Goal: Communication & Community: Connect with others

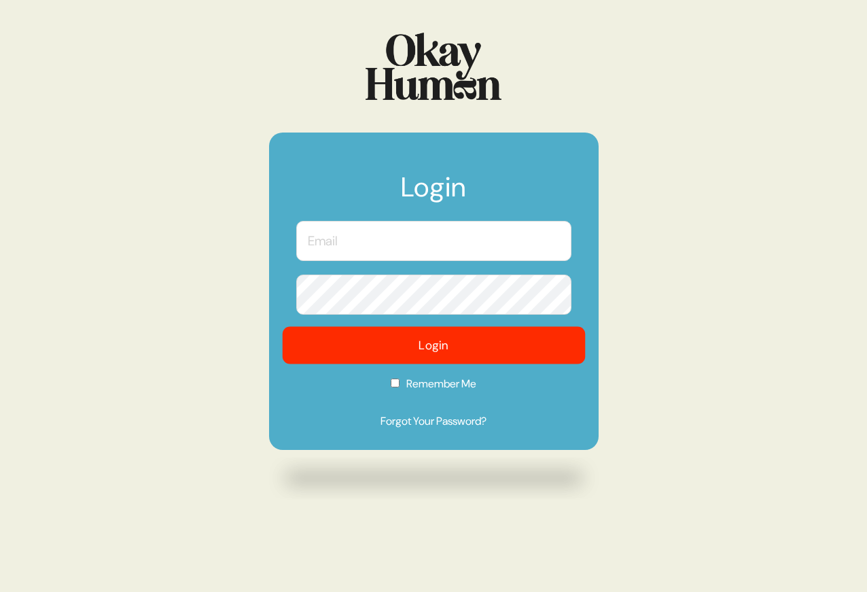
type input "[PERSON_NAME][EMAIL_ADDRESS][DOMAIN_NAME]"
click at [487, 344] on button "Login" at bounding box center [433, 345] width 303 height 37
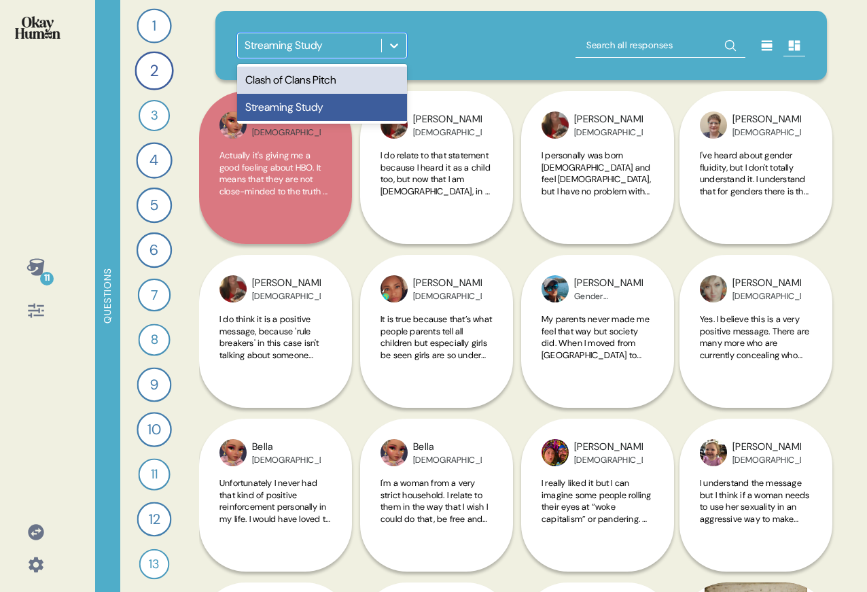
click at [330, 33] on div "Streaming Study" at bounding box center [309, 45] width 143 height 24
click at [319, 86] on div "Clash of Clans Pitch" at bounding box center [322, 80] width 170 height 27
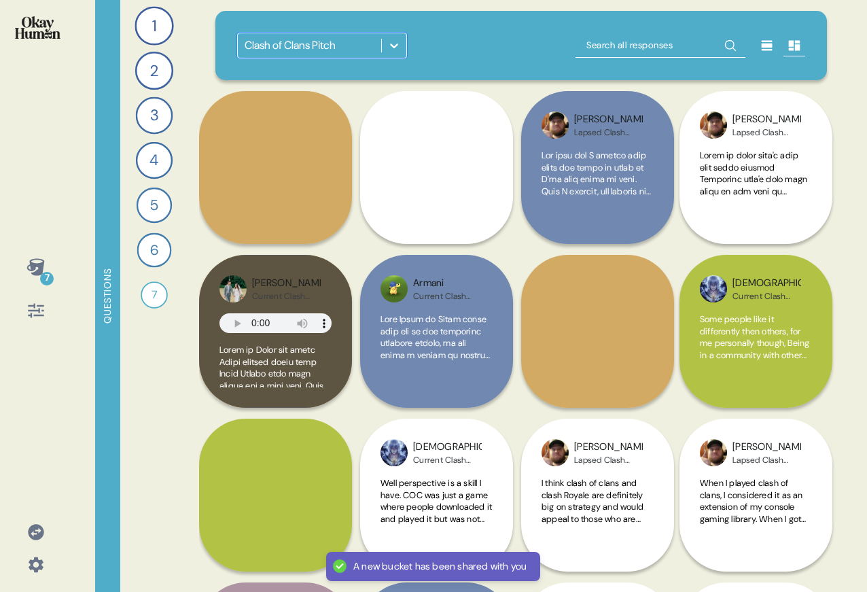
click at [484, 20] on div "option Clash of Clans Pitch, selected. 0 results available. Select is focused ,…" at bounding box center [521, 45] width 612 height 69
click at [33, 561] on icon at bounding box center [36, 564] width 15 height 15
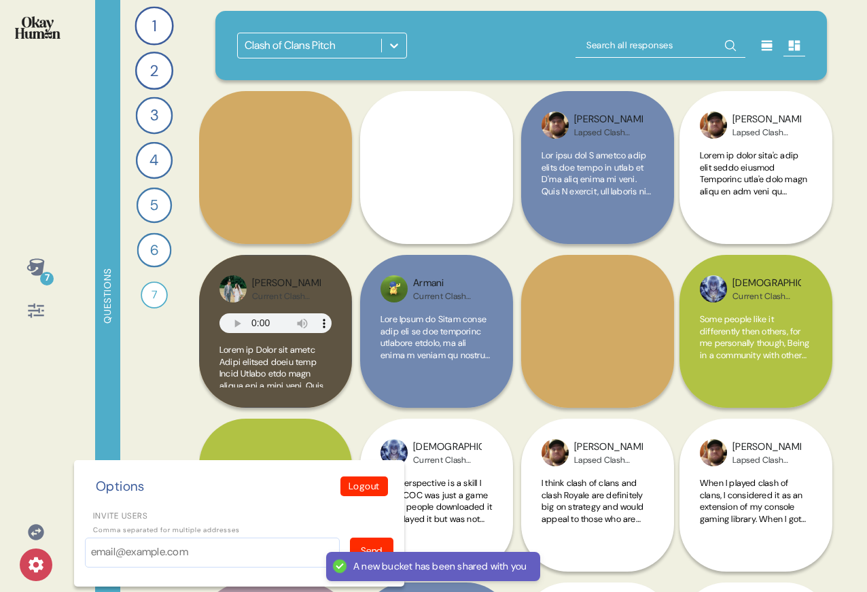
drag, startPoint x: 83, startPoint y: 559, endPoint x: 90, endPoint y: 556, distance: 7.6
click at [83, 560] on div "Options Logout Invite users Comma separated for multiple addresses Send" at bounding box center [239, 523] width 330 height 126
click at [101, 550] on input "Invite users" at bounding box center [212, 552] width 255 height 30
paste input "dejana.peric@wk.com"
type input "dejana.peric@wk.com"
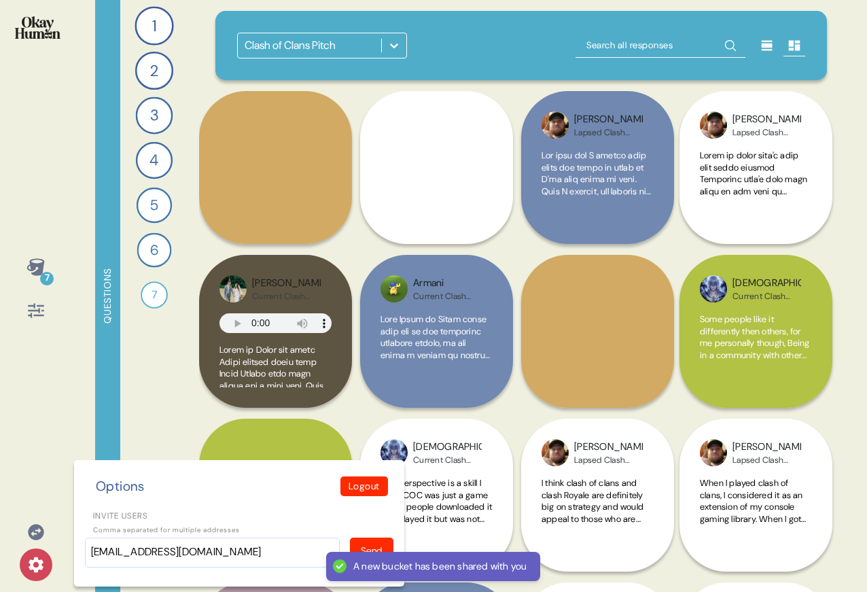
click at [366, 544] on div "Send" at bounding box center [372, 551] width 22 height 14
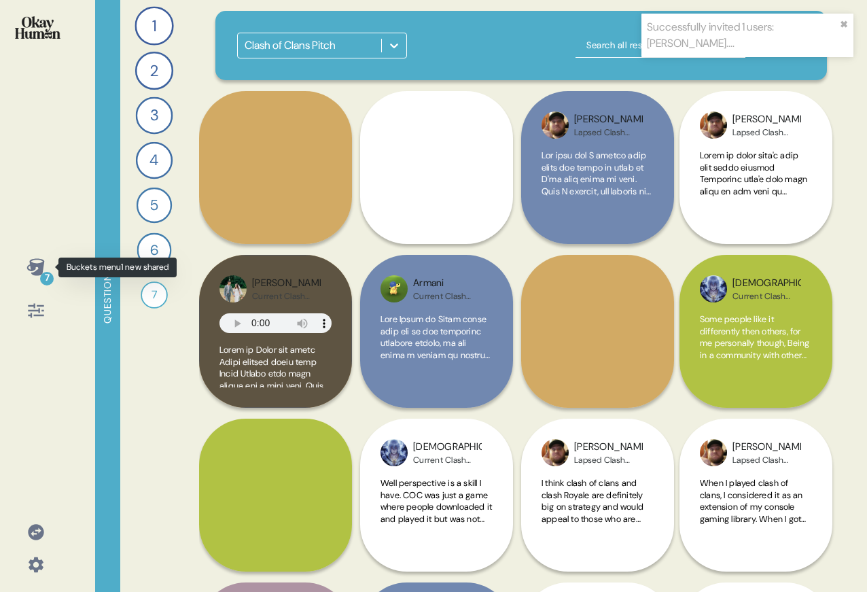
click at [36, 271] on icon at bounding box center [36, 266] width 18 height 17
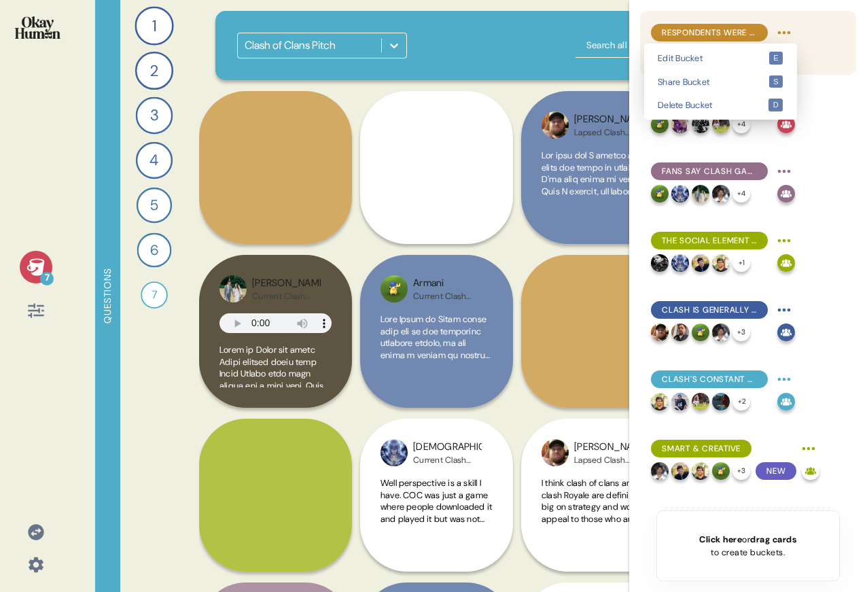
click at [790, 33] on html "Successfully invited 1 users: dejana.... ✖︎ 7 Questions 1 What mobile games do …" at bounding box center [433, 296] width 867 height 592
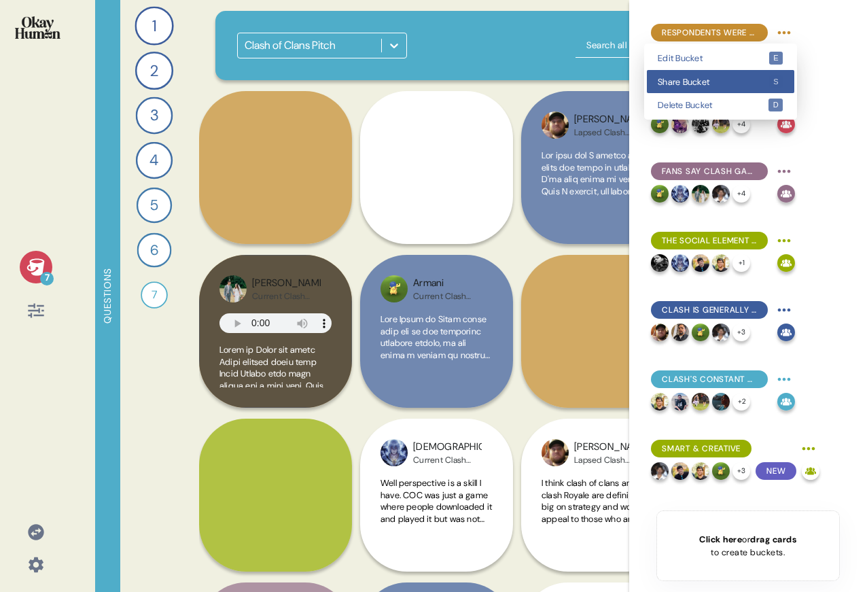
drag, startPoint x: 759, startPoint y: 70, endPoint x: 659, endPoint y: 96, distance: 103.3
click at [759, 71] on div "Share Bucket s" at bounding box center [720, 82] width 147 height 24
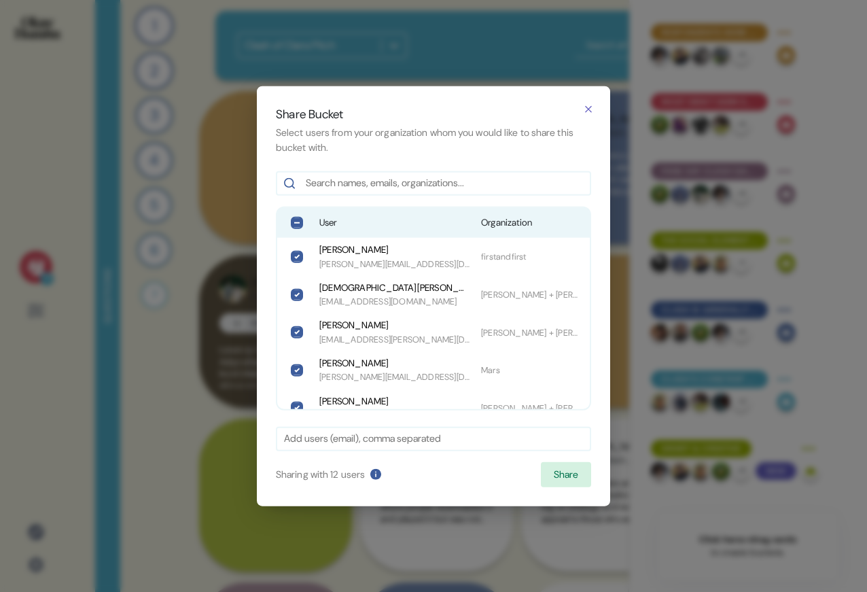
click at [371, 219] on span "User" at bounding box center [394, 223] width 151 height 14
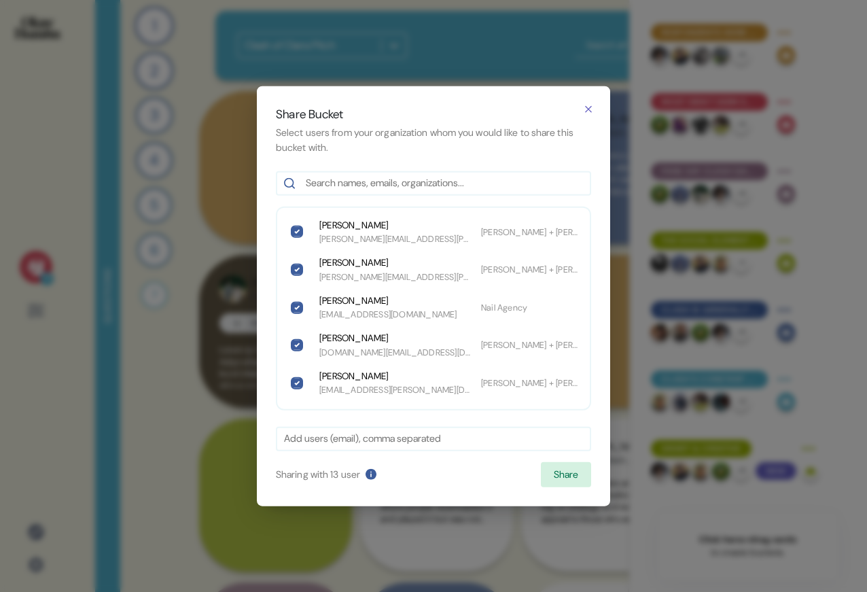
scroll to position [320, 0]
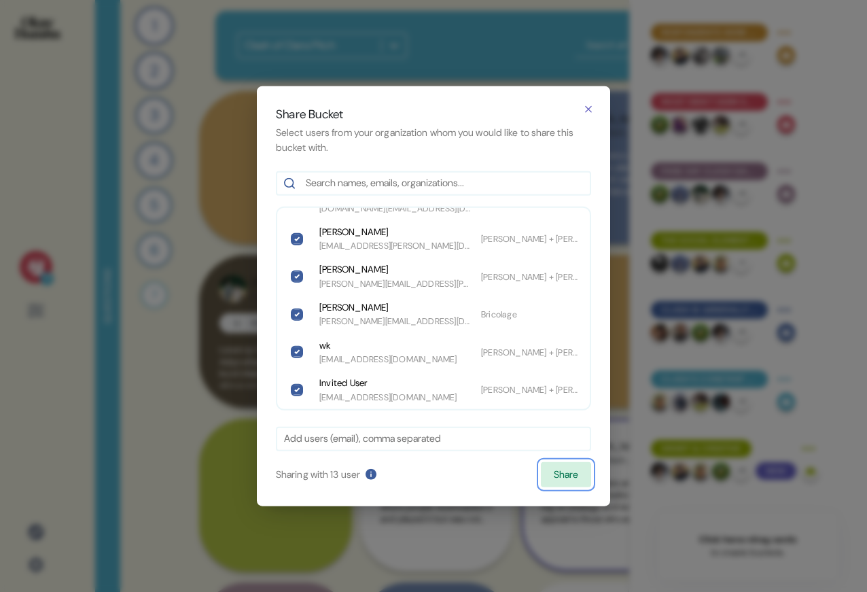
drag, startPoint x: 559, startPoint y: 470, endPoint x: 576, endPoint y: 457, distance: 21.3
click at [559, 471] on button "Share" at bounding box center [566, 474] width 50 height 26
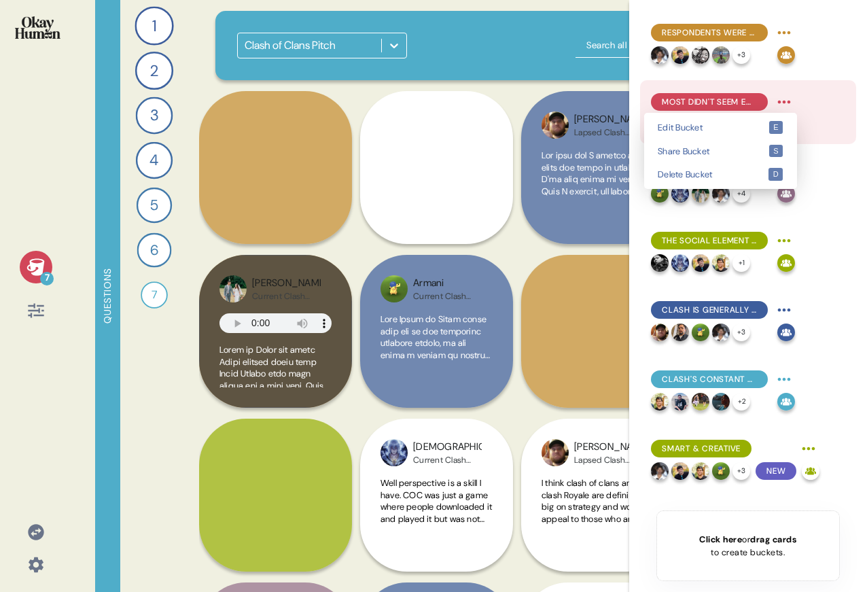
click at [791, 101] on html "7 Questions 1 What mobile games do you play regularly, and which ones do you ke…" at bounding box center [433, 296] width 867 height 592
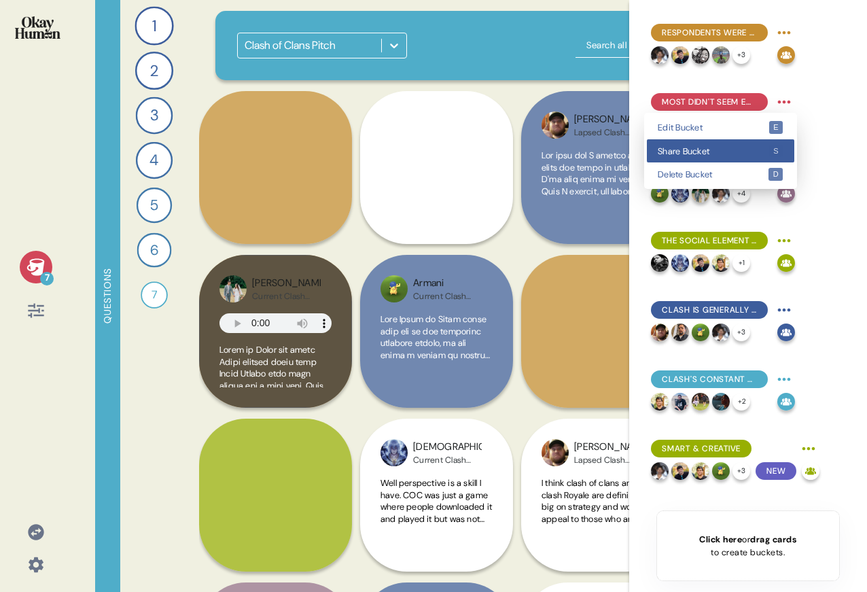
click at [755, 159] on div "Share Bucket s" at bounding box center [720, 151] width 147 height 24
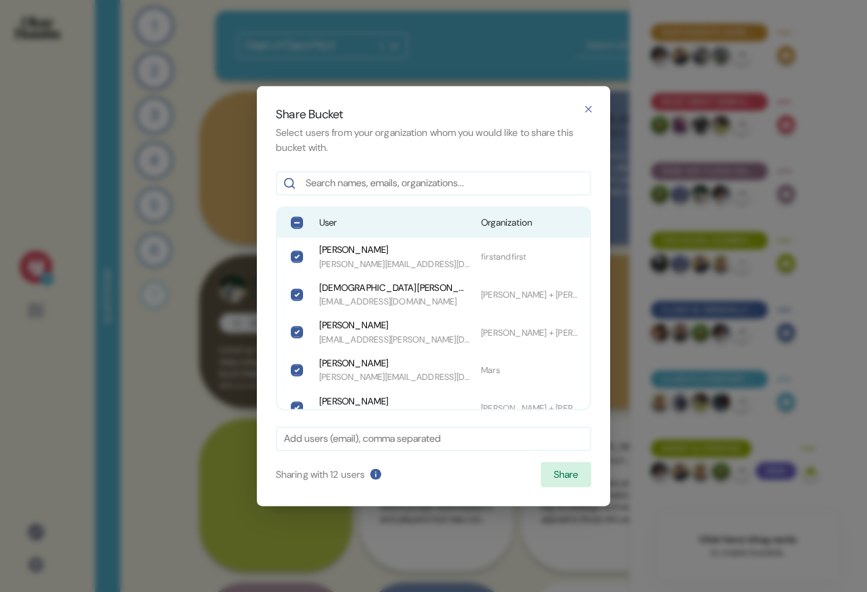
click at [496, 224] on span "Organization" at bounding box center [531, 223] width 101 height 14
click at [566, 473] on button "Share" at bounding box center [566, 474] width 50 height 26
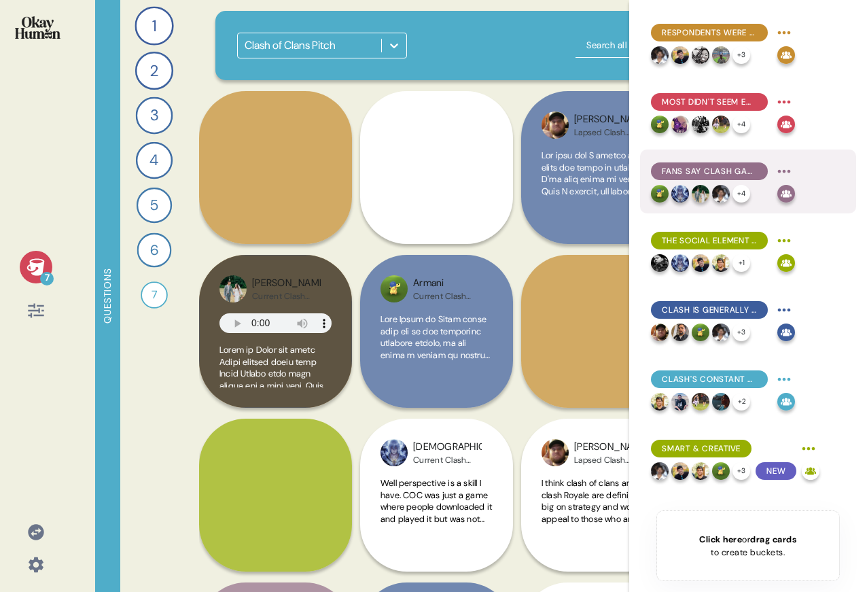
click at [792, 166] on html "7 Questions 1 What mobile games do you play regularly, and which ones do you ke…" at bounding box center [433, 296] width 867 height 592
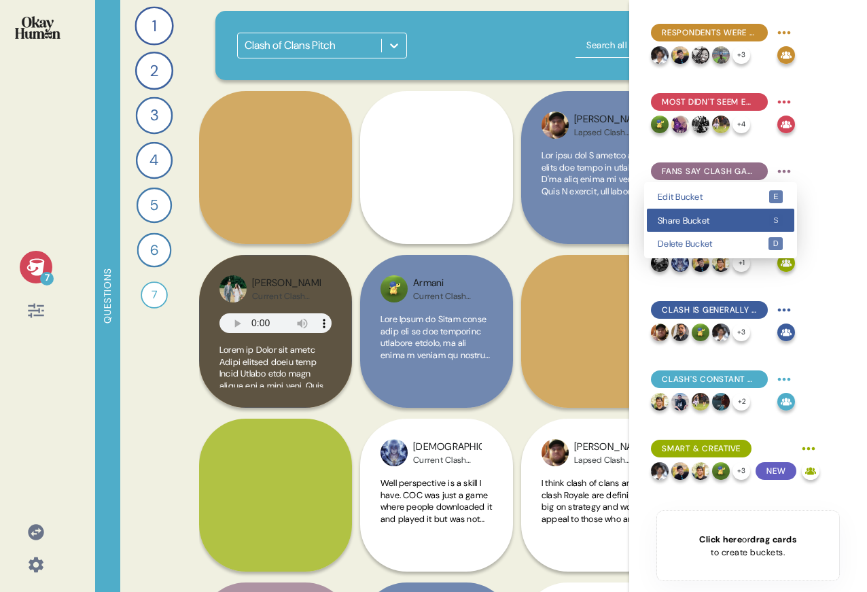
click at [738, 209] on div "Share Bucket s" at bounding box center [720, 221] width 147 height 24
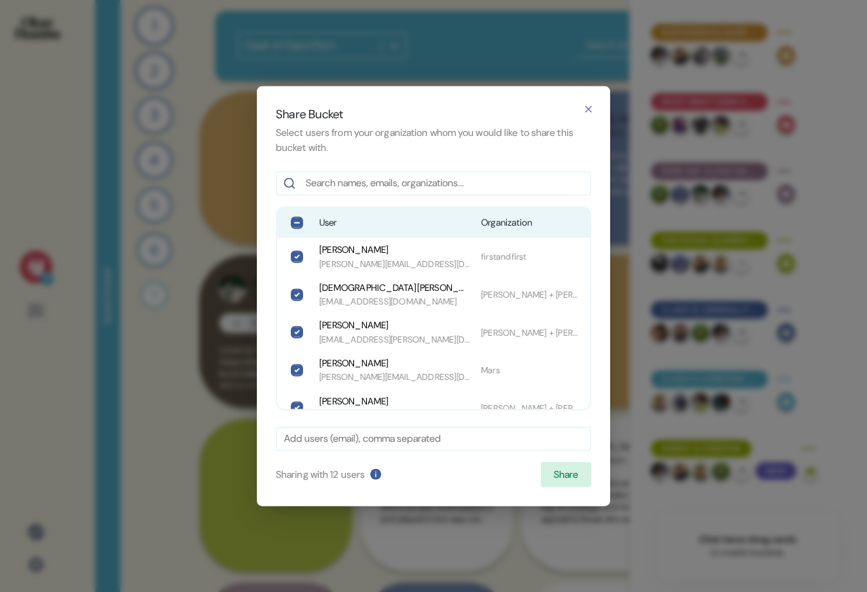
click at [457, 213] on div "User Organization" at bounding box center [433, 223] width 313 height 30
click at [557, 465] on button "Share" at bounding box center [566, 474] width 50 height 26
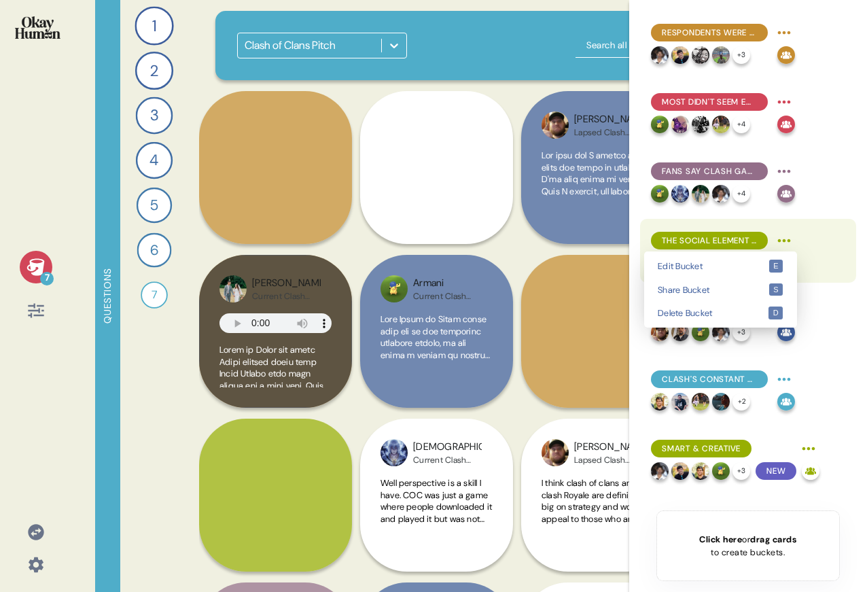
click at [788, 238] on html "7 Questions 1 What mobile games do you play regularly, and which ones do you ke…" at bounding box center [433, 296] width 867 height 592
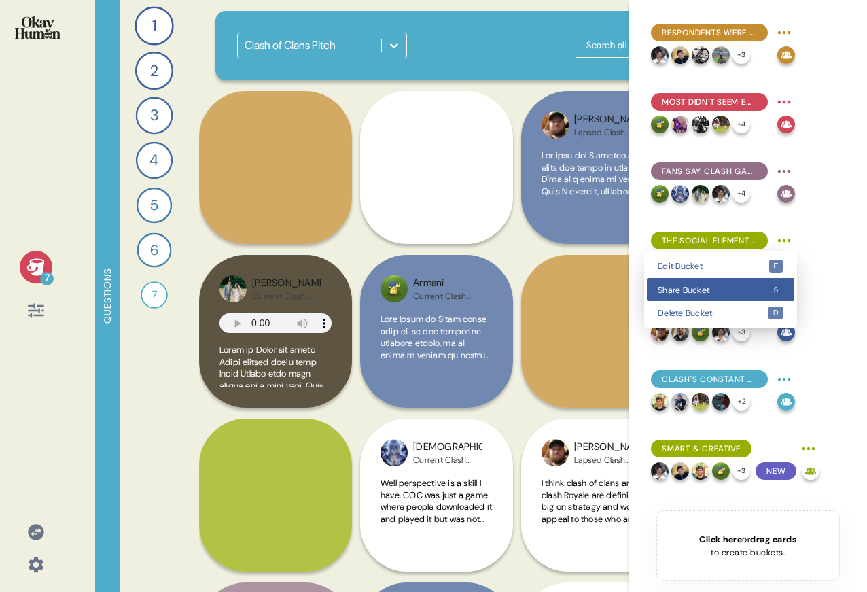
click at [710, 296] on div "Share Bucket s" at bounding box center [720, 290] width 147 height 24
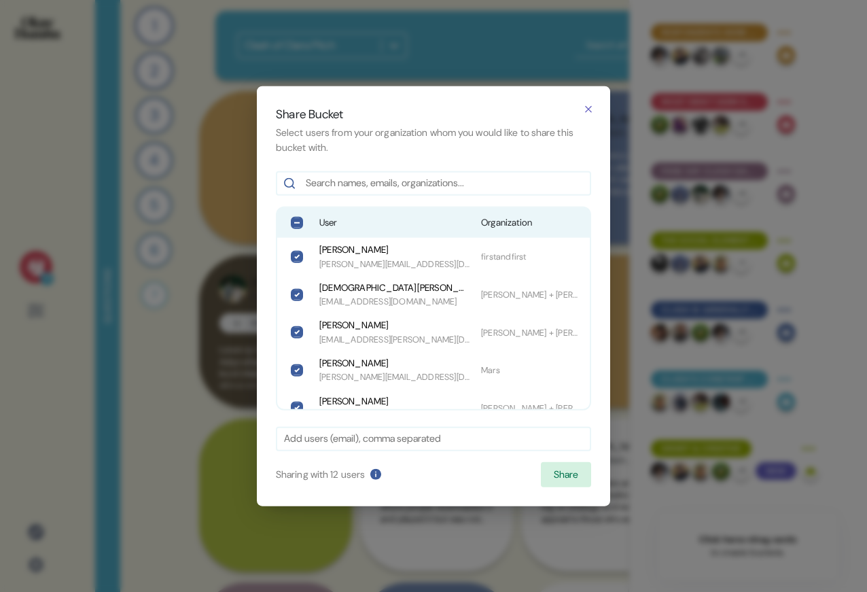
click at [355, 218] on span "User" at bounding box center [394, 223] width 151 height 14
click at [549, 468] on button "Share" at bounding box center [566, 474] width 50 height 26
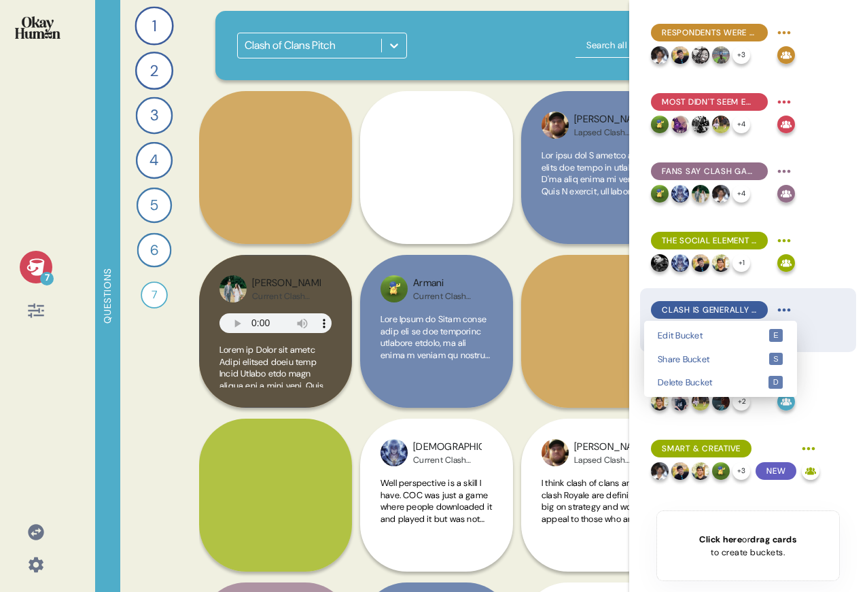
click at [779, 308] on html "7 Questions 1 What mobile games do you play regularly, and which ones do you ke…" at bounding box center [433, 296] width 867 height 592
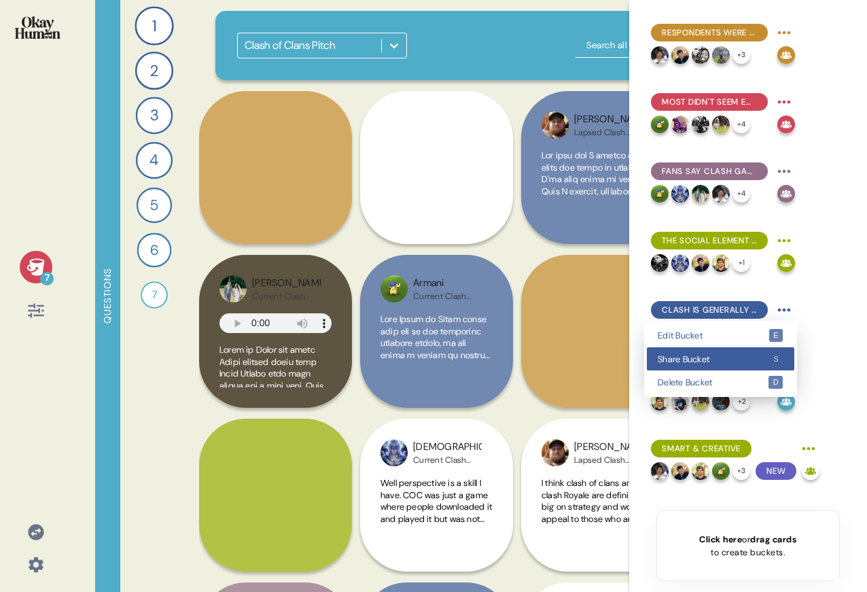
click at [737, 367] on div "Share Bucket s" at bounding box center [720, 359] width 147 height 24
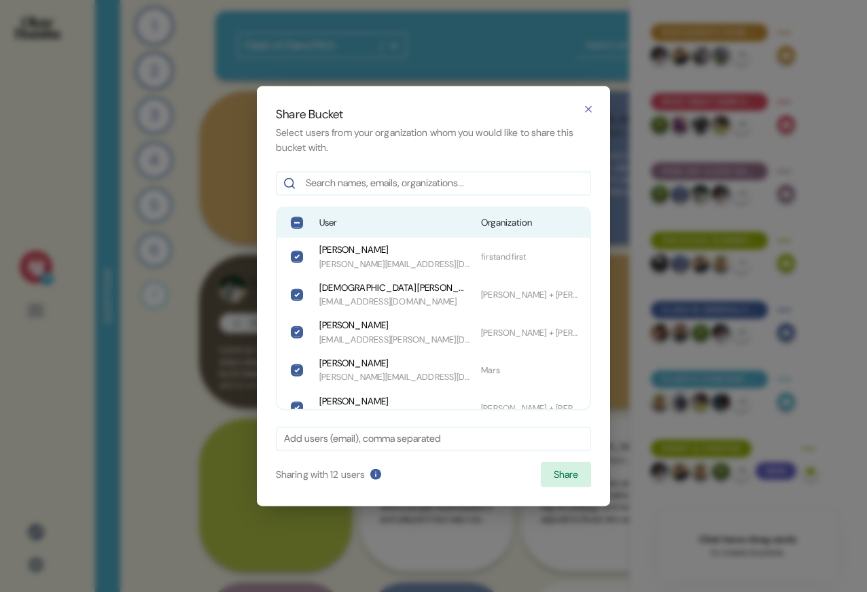
click at [330, 220] on span "User" at bounding box center [394, 223] width 151 height 14
click at [578, 477] on button "Share" at bounding box center [566, 474] width 50 height 26
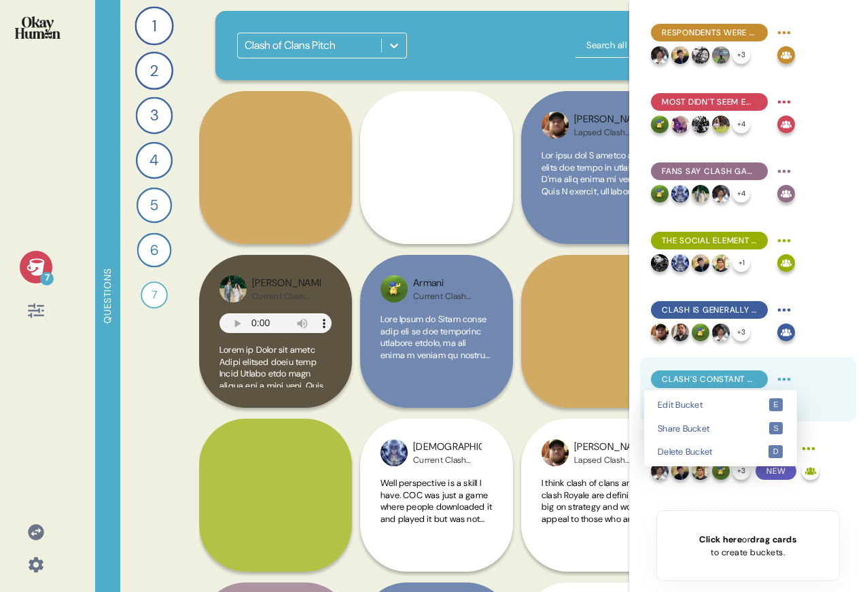
click at [783, 372] on html "7 Questions 1 What mobile games do you play regularly, and which ones do you ke…" at bounding box center [433, 296] width 867 height 592
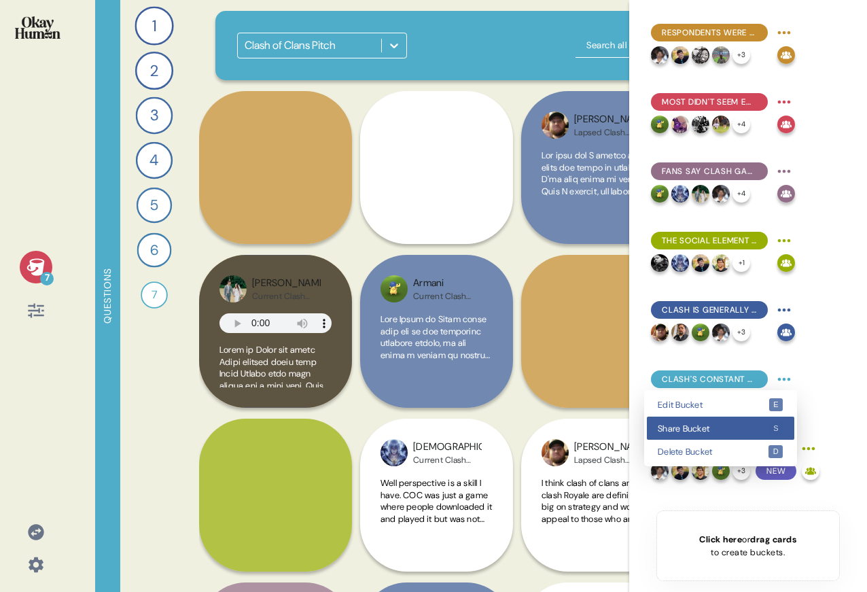
click at [735, 426] on span "Share Bucket" at bounding box center [713, 428] width 111 height 9
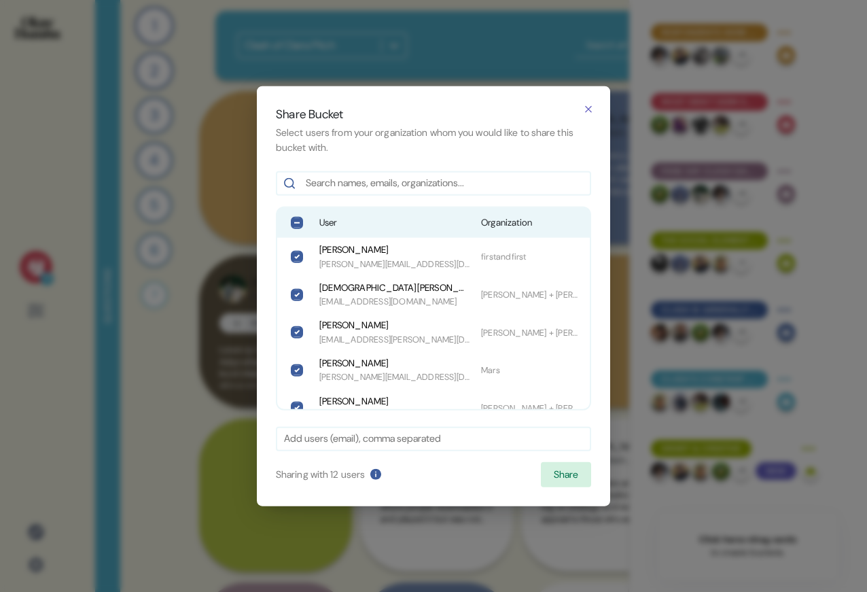
click at [416, 219] on span "User" at bounding box center [394, 223] width 151 height 14
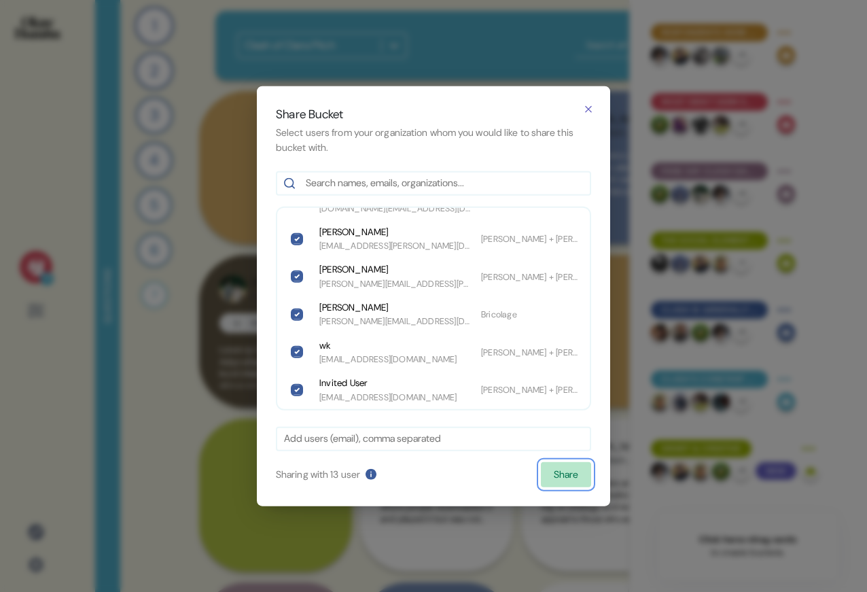
click at [587, 472] on button "Share" at bounding box center [566, 474] width 50 height 26
